Goal: Check status: Check status

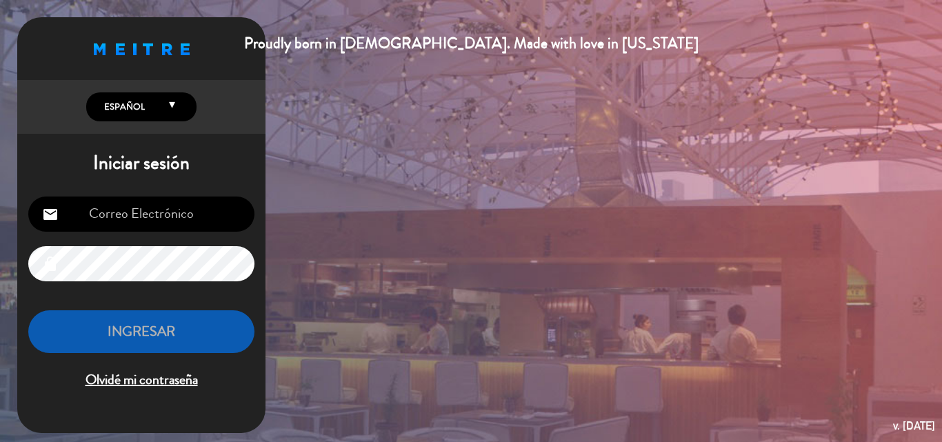
type input "[EMAIL_ADDRESS][DOMAIN_NAME]"
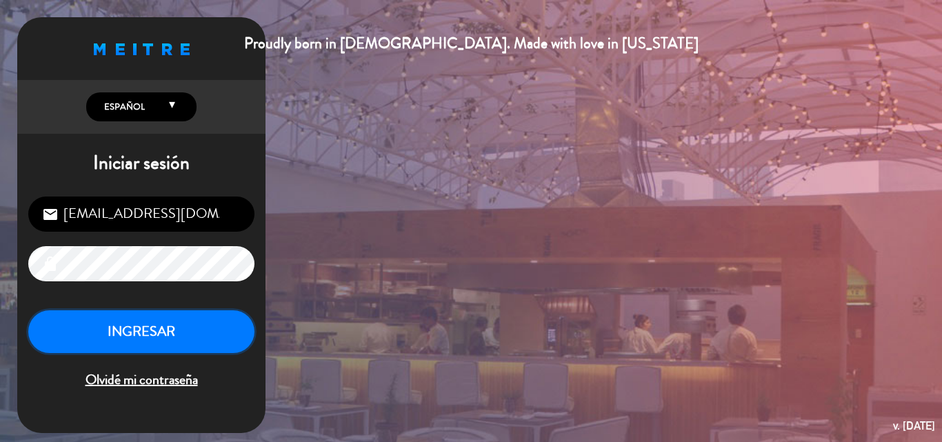
click at [143, 332] on button "INGRESAR" at bounding box center [141, 331] width 226 height 43
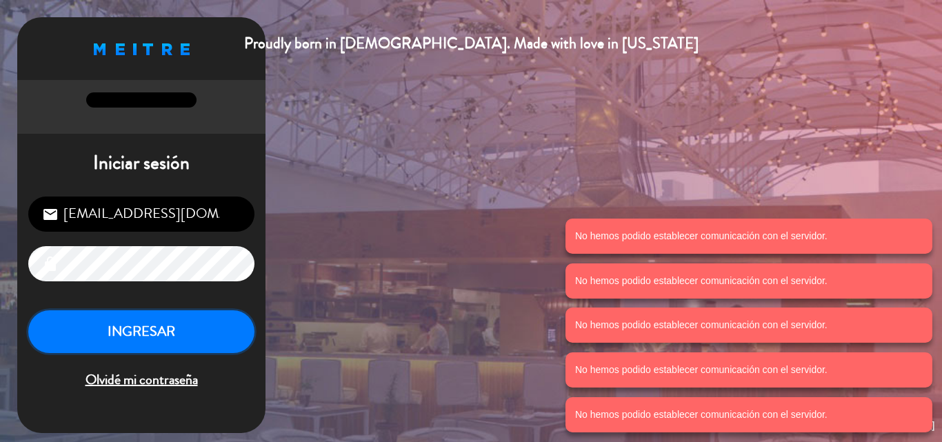
click at [143, 333] on button "INGRESAR" at bounding box center [141, 331] width 226 height 43
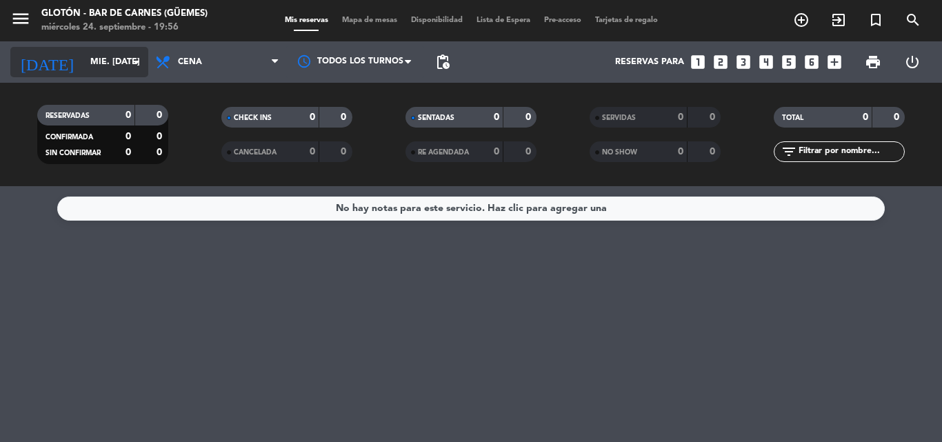
click at [119, 68] on input "mié. [DATE]" at bounding box center [141, 61] width 117 height 23
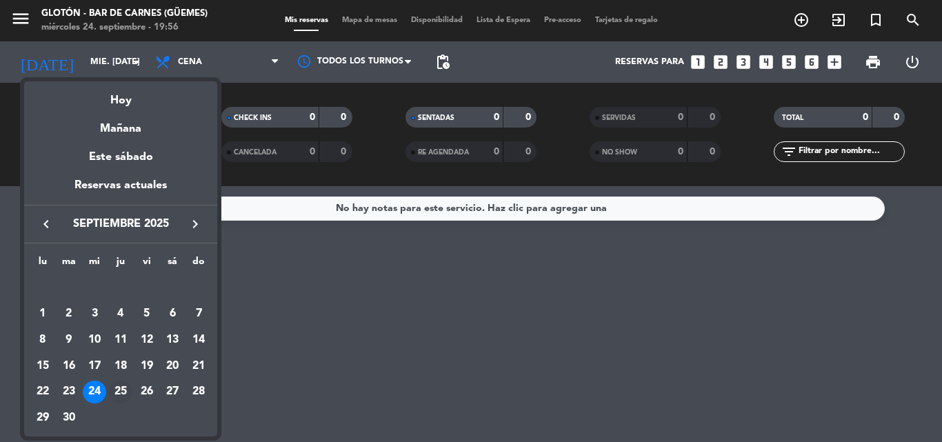
click at [115, 388] on div "25" at bounding box center [120, 392] width 23 height 23
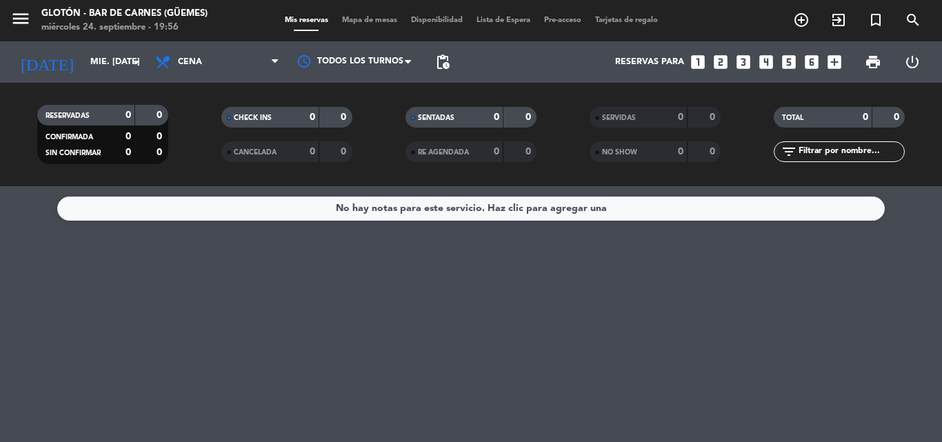
type input "[DEMOGRAPHIC_DATA] [DATE]"
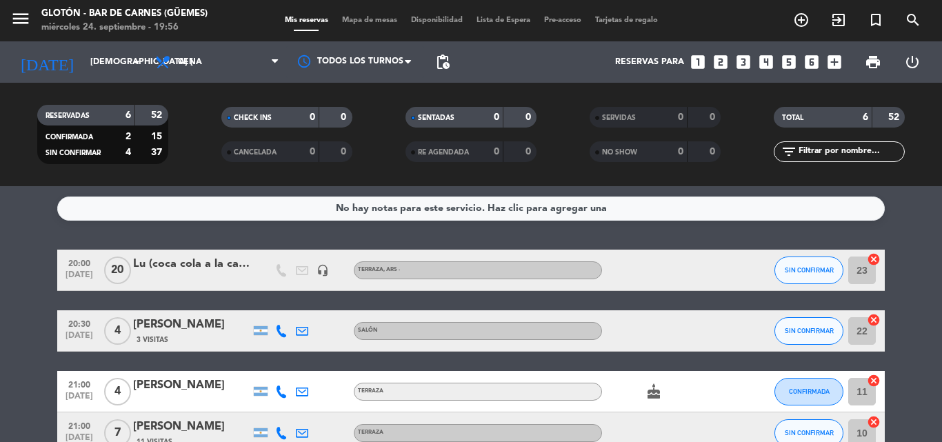
click at [221, 261] on div "Lu (coca cola a la carta )" at bounding box center [191, 264] width 117 height 18
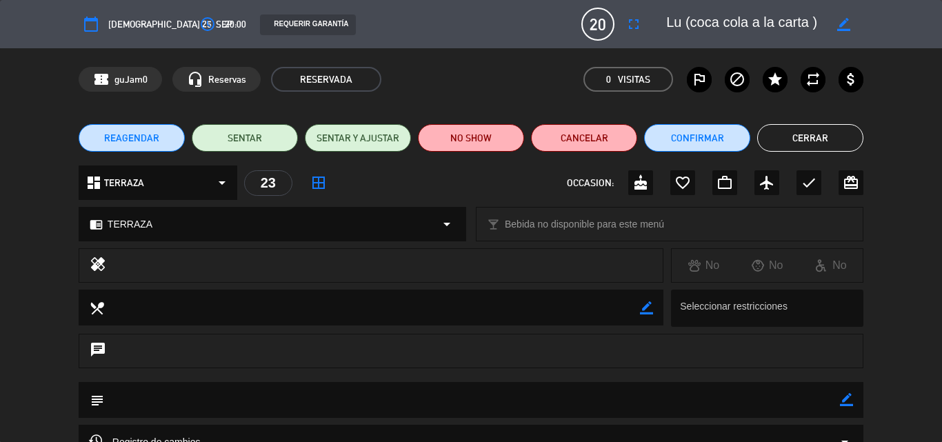
type input "[EMAIL_ADDRESS][DOMAIN_NAME]"
